Goal: Task Accomplishment & Management: Complete application form

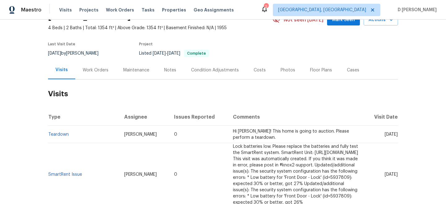
scroll to position [33, 0]
drag, startPoint x: 373, startPoint y: 133, endPoint x: 385, endPoint y: 133, distance: 12.7
click at [385, 133] on span "[DATE]" at bounding box center [391, 134] width 13 height 4
copy span "[DATE]"
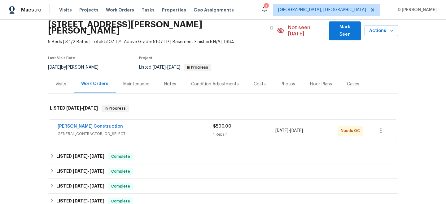
scroll to position [33, 0]
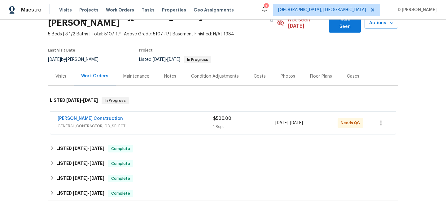
click at [148, 123] on span "GENERAL_CONTRACTOR, OD_SELECT" at bounding box center [136, 126] width 156 height 6
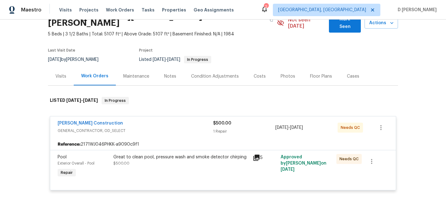
click at [136, 127] on span "GENERAL_CONTRACTOR, OD_SELECT" at bounding box center [136, 130] width 156 height 6
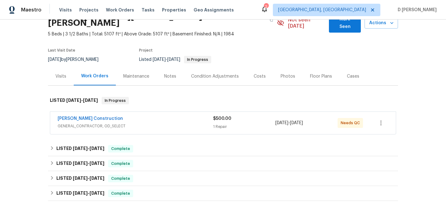
click at [59, 73] on div "Visits" at bounding box center [60, 76] width 11 height 6
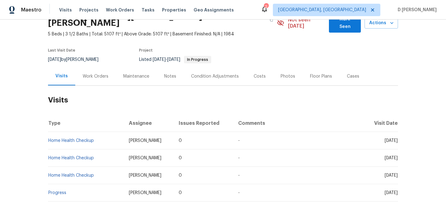
click at [104, 73] on div "Work Orders" at bounding box center [96, 76] width 26 height 6
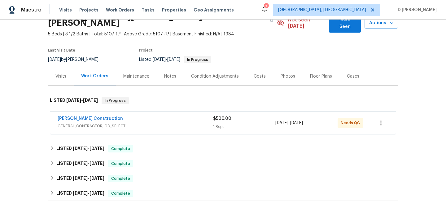
click at [110, 123] on span "GENERAL_CONTRACTOR, OD_SELECT" at bounding box center [136, 126] width 156 height 6
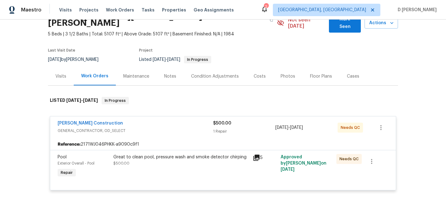
click at [65, 73] on div "Visits" at bounding box center [60, 76] width 11 height 6
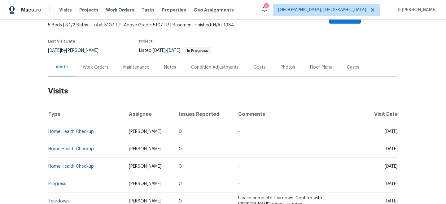
scroll to position [42, 0]
click at [347, 64] on div "Cases" at bounding box center [353, 67] width 12 height 6
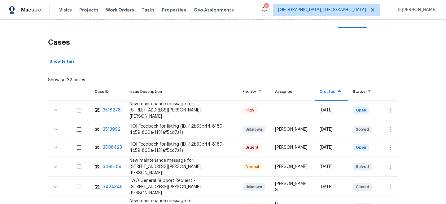
scroll to position [93, 0]
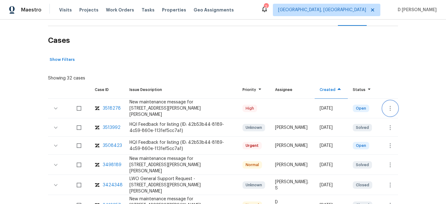
click at [387, 104] on icon "button" at bounding box center [390, 107] width 7 height 7
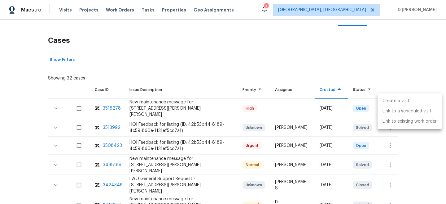
click at [395, 102] on li "Create a visit" at bounding box center [410, 101] width 64 height 10
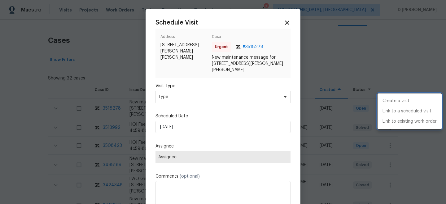
click at [211, 97] on div at bounding box center [223, 102] width 446 height 204
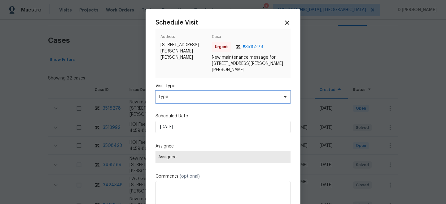
click at [211, 97] on span "Type" at bounding box center [218, 97] width 121 height 6
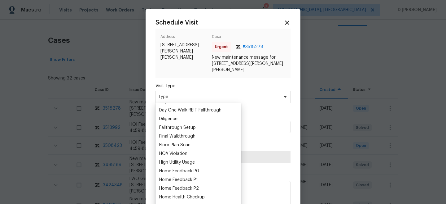
scroll to position [131, 0]
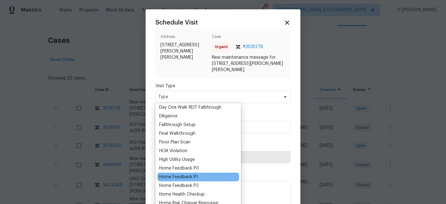
click at [186, 177] on div "Home Feedback P1" at bounding box center [178, 177] width 39 height 6
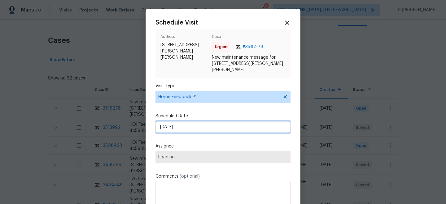
click at [205, 128] on input "[DATE]" at bounding box center [223, 127] width 135 height 12
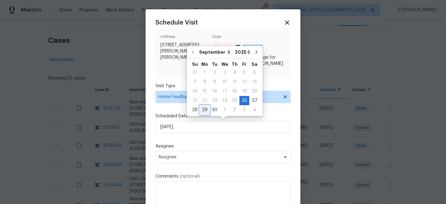
click at [206, 108] on div "29" at bounding box center [205, 109] width 10 height 9
type input "[DATE]"
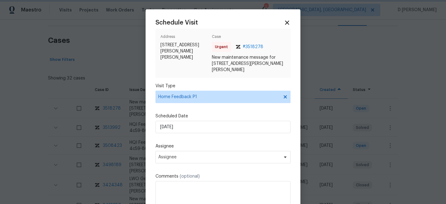
scroll to position [5, 0]
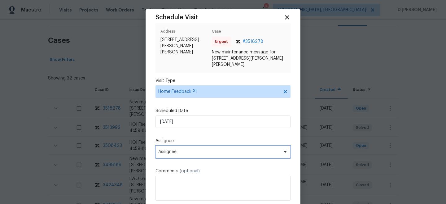
click at [200, 154] on span "Assignee" at bounding box center [223, 151] width 135 height 12
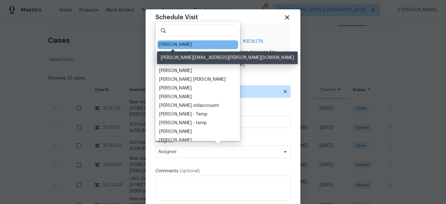
click at [179, 45] on div "[PERSON_NAME]" at bounding box center [175, 45] width 33 height 6
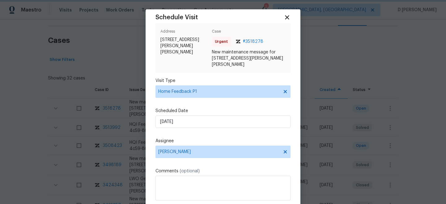
scroll to position [32, 0]
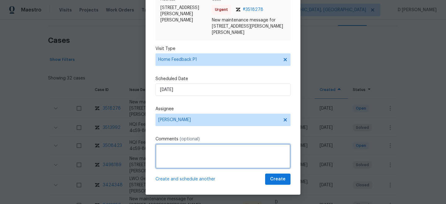
click at [175, 159] on textarea at bounding box center [223, 155] width 135 height 25
paste textarea "Garage door was wide open when we arrived. There was also ants in the restrooms."
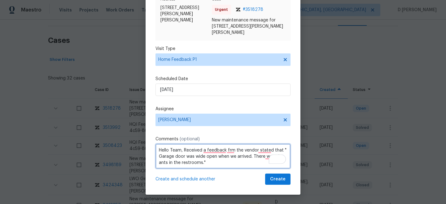
click at [210, 163] on textarea "Hello Team, Received a feedback frm the vendor stated that " Garage door was wi…" at bounding box center [223, 155] width 135 height 25
click at [241, 161] on textarea "Hello Team, Received a feedback frm the vendor stated that " Garage door was wi…" at bounding box center [223, 155] width 135 height 25
click at [270, 165] on textarea "Hello Team, Received a feedback frm the vendor stated that " Garage door was wi…" at bounding box center [223, 155] width 135 height 25
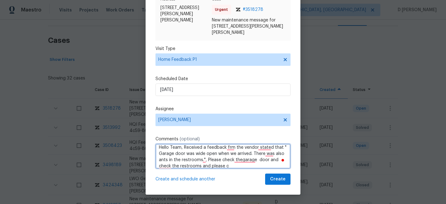
click at [180, 164] on textarea "Hello Team, Received a feedback frm the vendor stated that " Garage door was wi…" at bounding box center [223, 155] width 135 height 25
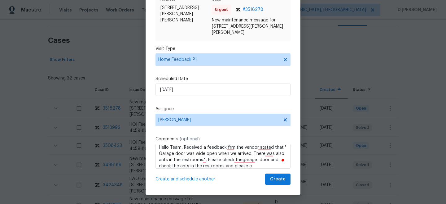
click at [253, 168] on div "Schedule Visit Address [STREET_ADDRESS][PERSON_NAME][PERSON_NAME] Case Urgent #…" at bounding box center [223, 83] width 135 height 202
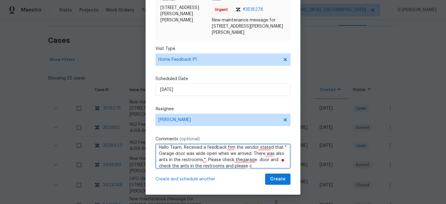
click at [252, 165] on textarea "Hello Team, Received a feedback frm the vendor stated that " Garage door was wi…" at bounding box center [223, 155] width 135 height 25
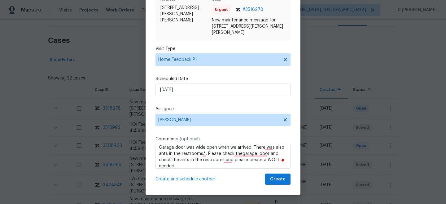
click at [273, 185] on div "Schedule Visit Address [STREET_ADDRESS][PERSON_NAME][PERSON_NAME] Case Urgent #…" at bounding box center [223, 85] width 155 height 217
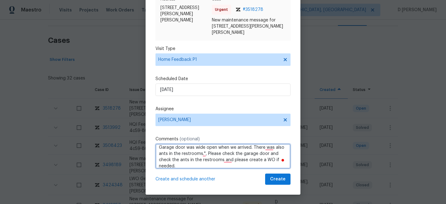
type textarea "Hello Team, Received a feedback frm the vendor stated that " Garage door was wi…"
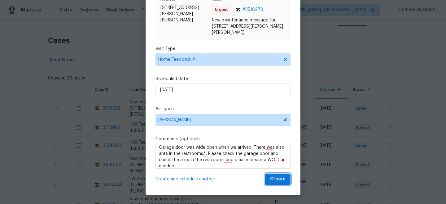
click at [276, 178] on span "Create" at bounding box center [277, 179] width 15 height 8
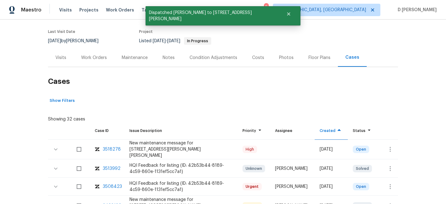
scroll to position [0, 0]
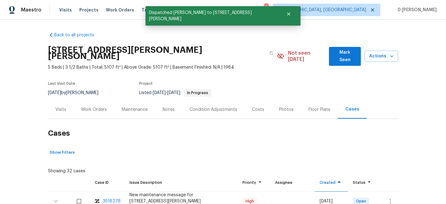
click at [61, 106] on div "Visits" at bounding box center [60, 109] width 11 height 6
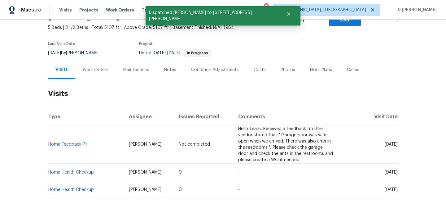
scroll to position [42, 0]
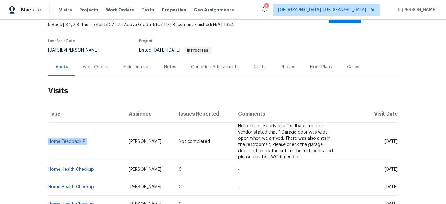
drag, startPoint x: 89, startPoint y: 136, endPoint x: 49, endPoint y: 137, distance: 40.3
click at [49, 137] on td "Home Feedback P1" at bounding box center [86, 141] width 76 height 38
copy link "Home Feedback P1"
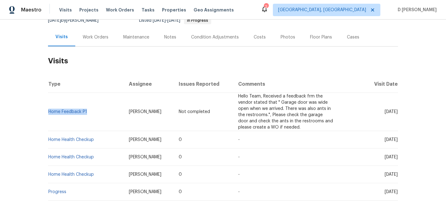
drag, startPoint x: 372, startPoint y: 103, endPoint x: 386, endPoint y: 105, distance: 14.7
click at [386, 109] on span "[DATE]" at bounding box center [391, 111] width 13 height 4
copy span "[DATE]"
drag, startPoint x: 88, startPoint y: 106, endPoint x: 49, endPoint y: 106, distance: 39.7
click at [49, 106] on td "Home Feedback P1" at bounding box center [86, 112] width 76 height 38
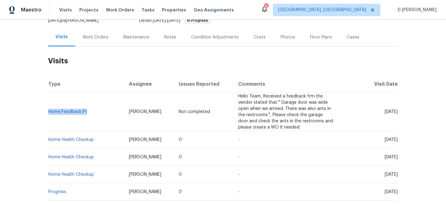
copy link "Home Feedback P1"
drag, startPoint x: 372, startPoint y: 133, endPoint x: 386, endPoint y: 133, distance: 14.3
click at [386, 137] on span "[DATE]" at bounding box center [391, 139] width 13 height 4
copy span "[DATE]"
drag, startPoint x: 99, startPoint y: 134, endPoint x: 48, endPoint y: 132, distance: 50.2
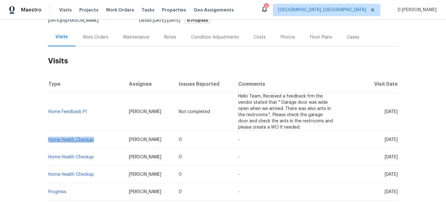
click at [48, 132] on td "Home Health Checkup" at bounding box center [86, 139] width 76 height 17
copy link "Home Health Checkup"
drag, startPoint x: 132, startPoint y: 132, endPoint x: 171, endPoint y: 132, distance: 38.4
click at [171, 132] on td "[PERSON_NAME]" at bounding box center [149, 139] width 50 height 17
copy span "[PERSON_NAME]"
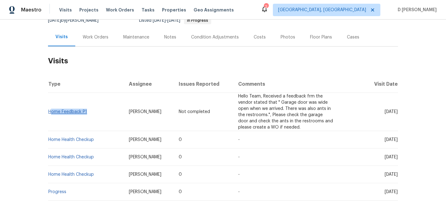
drag, startPoint x: 90, startPoint y: 106, endPoint x: 50, endPoint y: 105, distance: 40.3
click at [50, 105] on td "Home Feedback P1" at bounding box center [86, 112] width 76 height 38
copy link "Home Feedback P1"
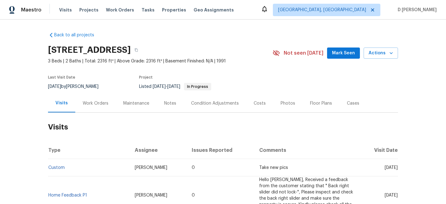
scroll to position [59, 0]
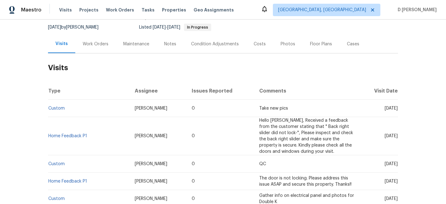
click at [103, 44] on div "Work Orders" at bounding box center [96, 44] width 26 height 6
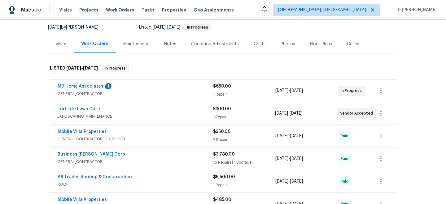
click at [131, 92] on span "GENERAL_CONTRACTOR" at bounding box center [136, 93] width 156 height 6
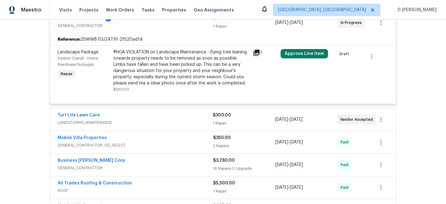
scroll to position [132, 0]
click at [110, 122] on span "LANDSCAPING_MAINTENANCE" at bounding box center [135, 122] width 155 height 6
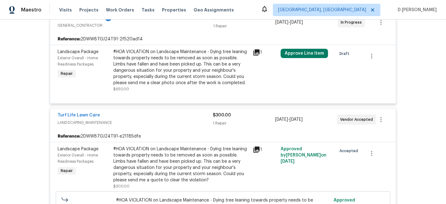
scroll to position [218, 0]
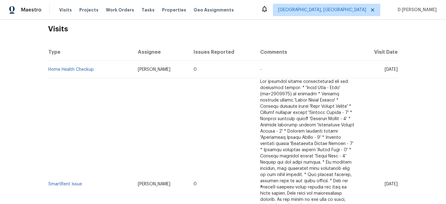
scroll to position [101, 0]
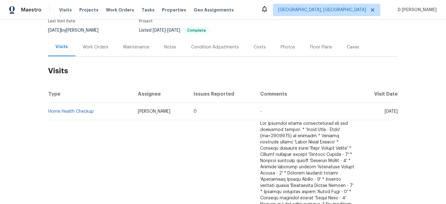
click at [90, 49] on div "Work Orders" at bounding box center [96, 47] width 26 height 6
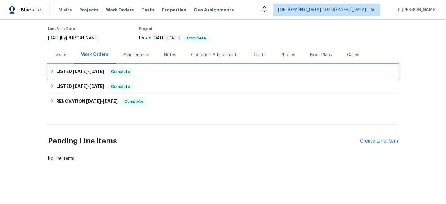
click at [55, 69] on div "LISTED 6/18/25 - 6/23/25 Complete" at bounding box center [223, 71] width 346 height 7
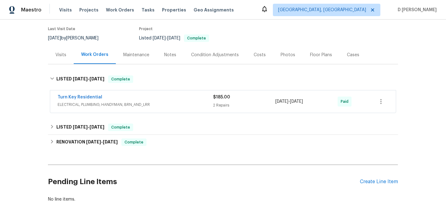
click at [62, 53] on div "Visits" at bounding box center [60, 55] width 11 height 6
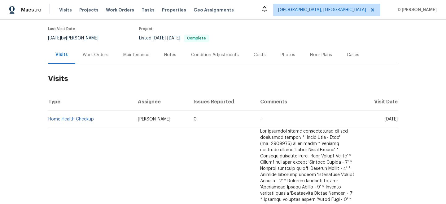
click at [90, 47] on div "Work Orders" at bounding box center [95, 55] width 41 height 18
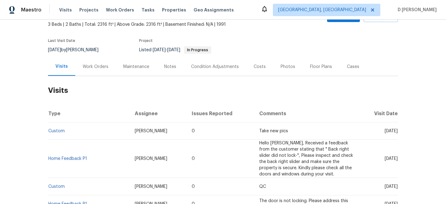
scroll to position [37, 0]
click at [94, 71] on div "Work Orders" at bounding box center [95, 66] width 41 height 18
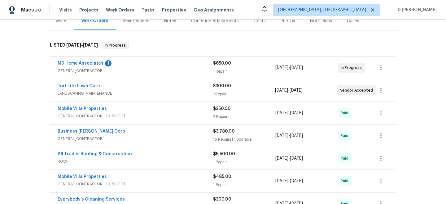
scroll to position [83, 0]
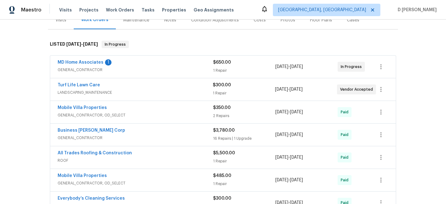
click at [118, 89] on span "LANDSCAPING_MAINTENANCE" at bounding box center [135, 92] width 155 height 6
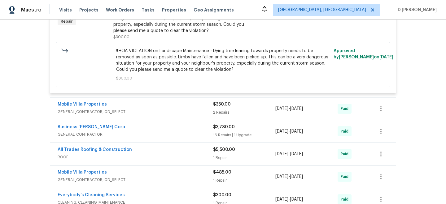
scroll to position [207, 0]
click at [123, 112] on span "GENERAL_CONTRACTOR, OD_SELECT" at bounding box center [136, 111] width 156 height 6
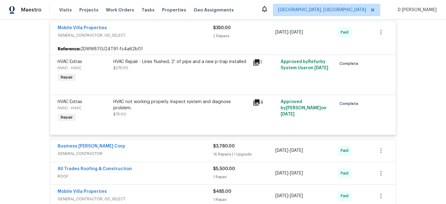
scroll to position [324, 0]
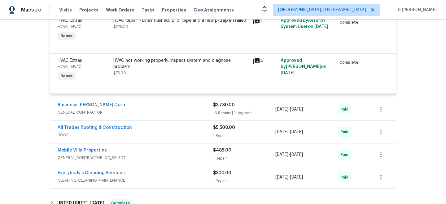
click at [117, 115] on span "GENERAL_CONTRACTOR" at bounding box center [136, 112] width 156 height 6
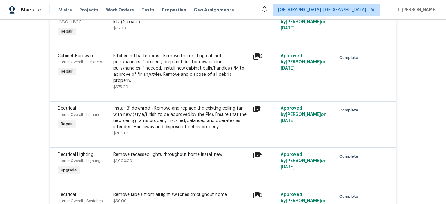
scroll to position [740, 0]
